Goal: Information Seeking & Learning: Learn about a topic

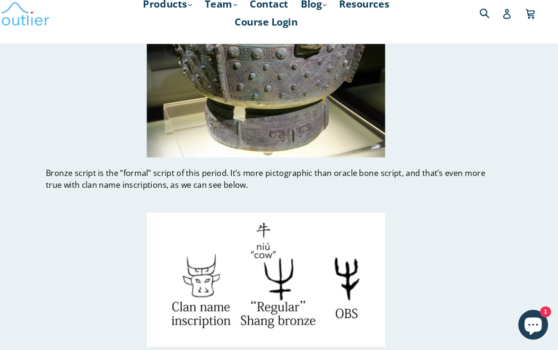
scroll to position [2947, 0]
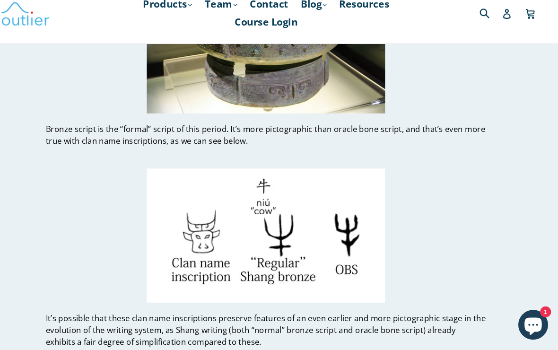
click at [307, 12] on link "Blog .cls-1{fill:#231f20} expand" at bounding box center [324, 20] width 34 height 17
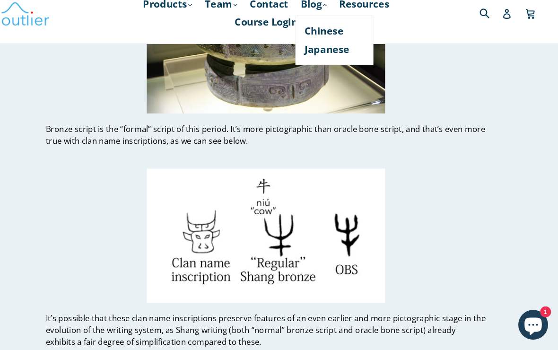
click at [327, 37] on link "Chinese" at bounding box center [343, 46] width 57 height 18
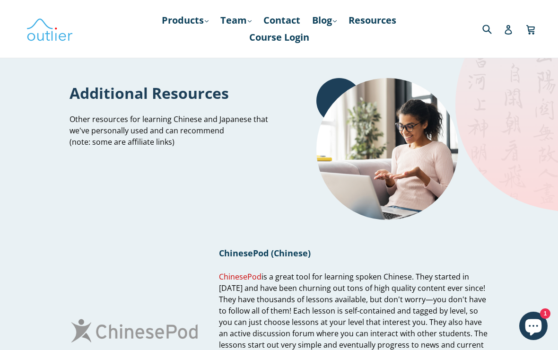
click at [184, 27] on link "Products .cls-1{fill:#231f20} expand" at bounding box center [185, 20] width 56 height 17
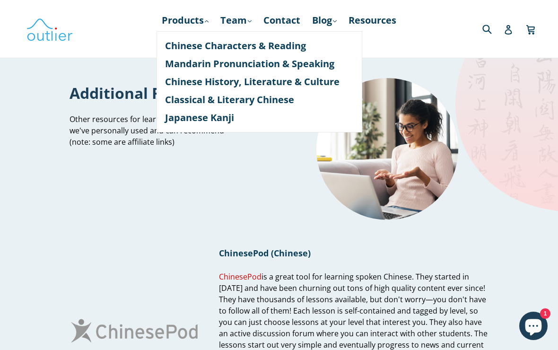
click at [280, 124] on link "Japanese Kanji" at bounding box center [259, 118] width 189 height 18
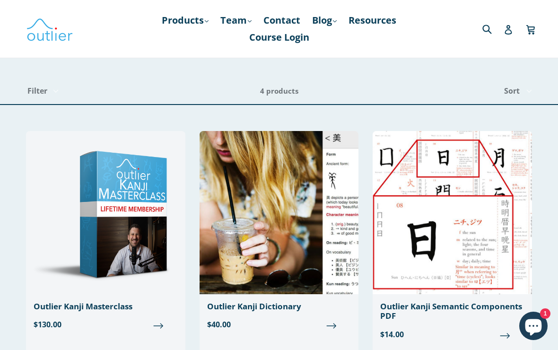
click at [182, 25] on link "Products .cls-1{fill:#231f20} expand" at bounding box center [185, 20] width 56 height 17
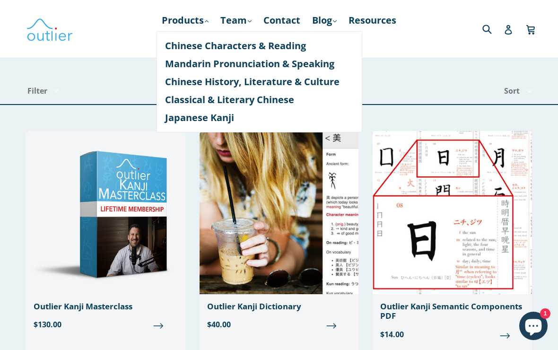
click at [303, 49] on link "Chinese Characters & Reading" at bounding box center [259, 46] width 189 height 18
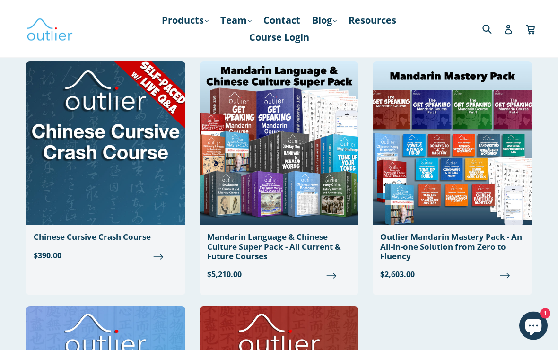
scroll to position [779, 0]
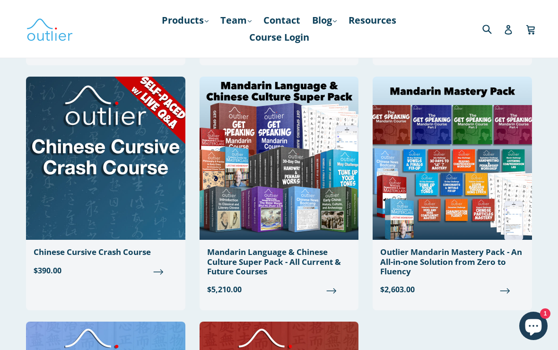
click at [537, 325] on icon "Chat window" at bounding box center [532, 325] width 27 height 27
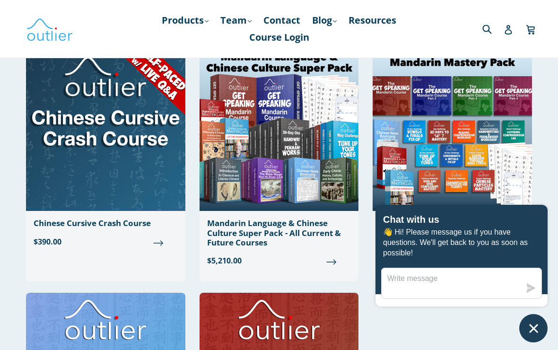
scroll to position [824, 0]
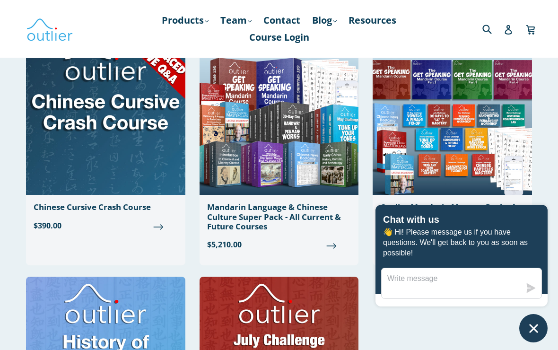
click at [537, 330] on icon "Chat window" at bounding box center [533, 328] width 15 height 15
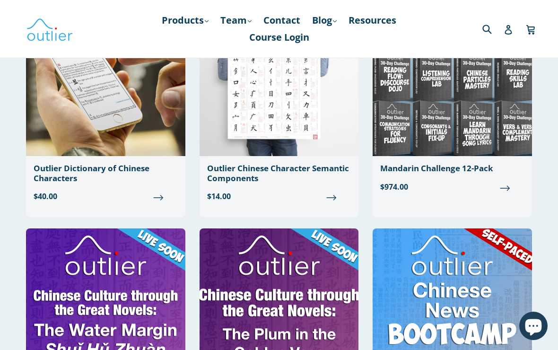
scroll to position [370, 0]
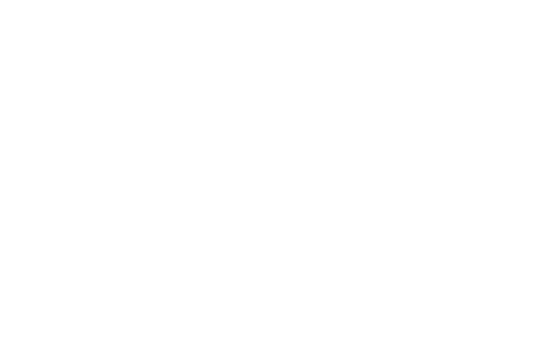
scroll to position [17, 26]
